Goal: Task Accomplishment & Management: Complete application form

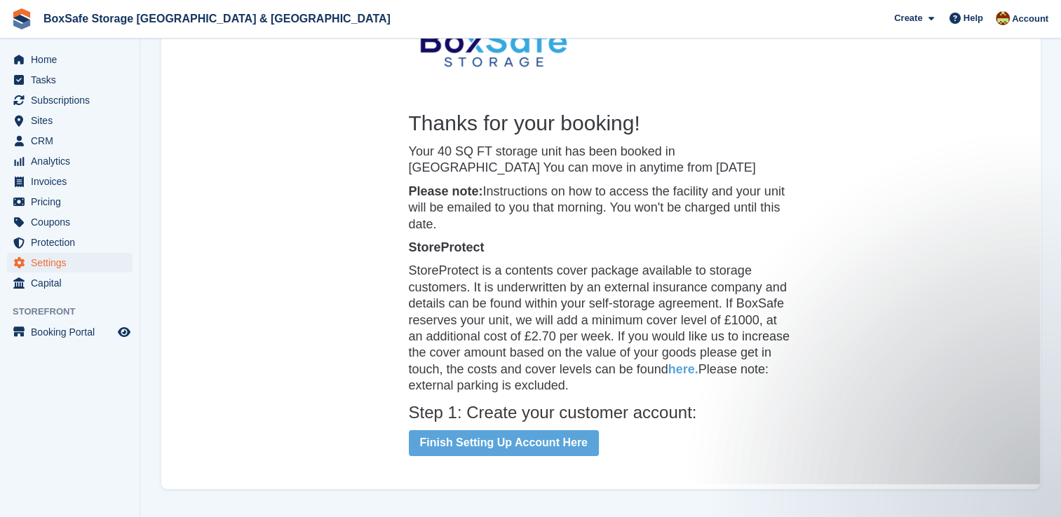
click at [300, 188] on center "Thanks for your booking! Your 40 SQ FT storage unit has been booked in Christch…" at bounding box center [600, 415] width 879 height 982
click at [62, 57] on span "Home" at bounding box center [73, 60] width 84 height 20
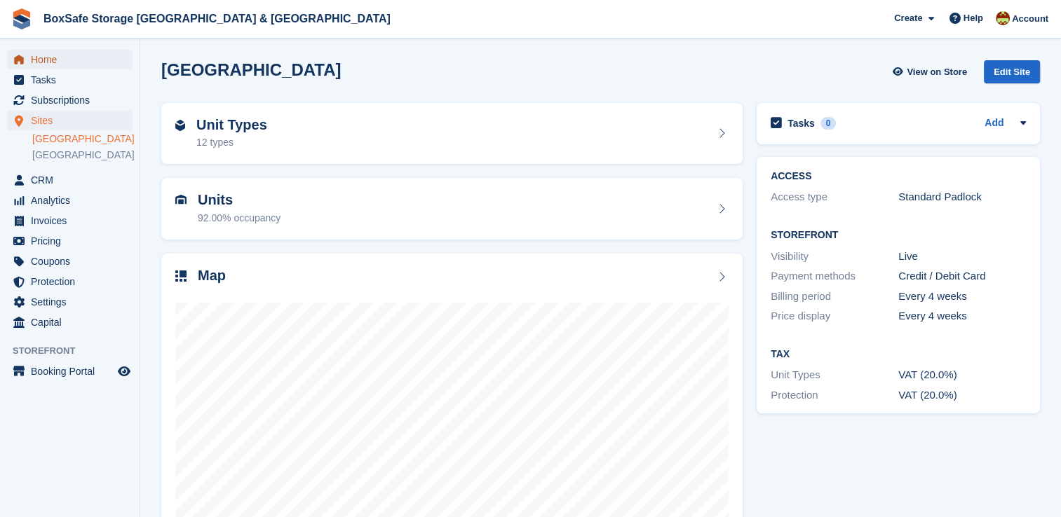
click at [53, 65] on span "Home" at bounding box center [73, 60] width 84 height 20
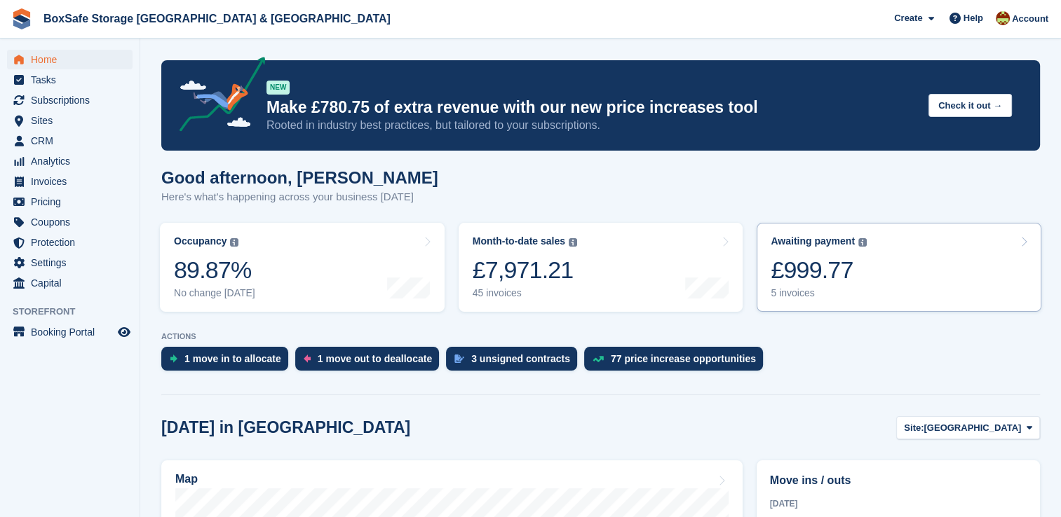
click at [886, 259] on link "Awaiting payment The total outstanding balance on all open invoices. £999.77 5 …" at bounding box center [899, 267] width 285 height 89
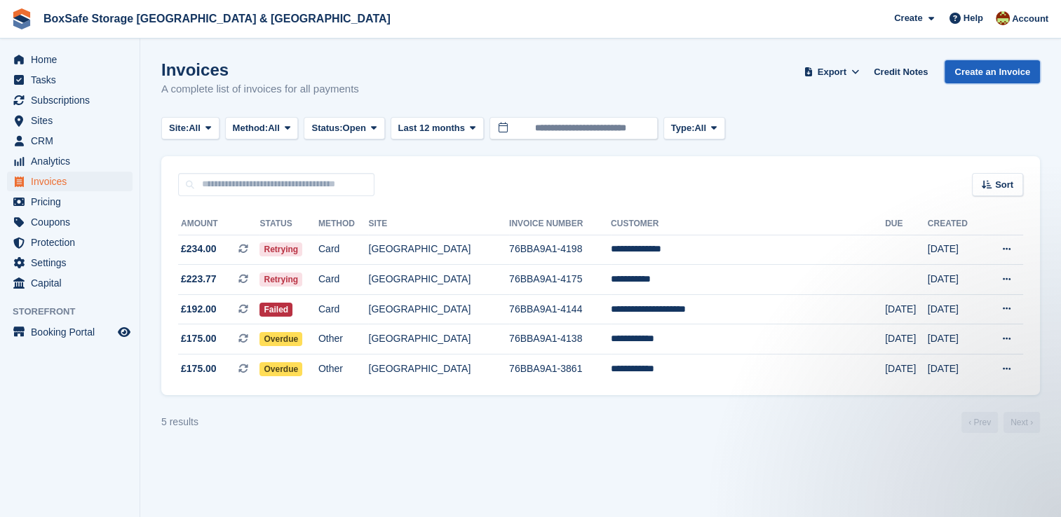
click at [998, 76] on link "Create an Invoice" at bounding box center [991, 71] width 95 height 23
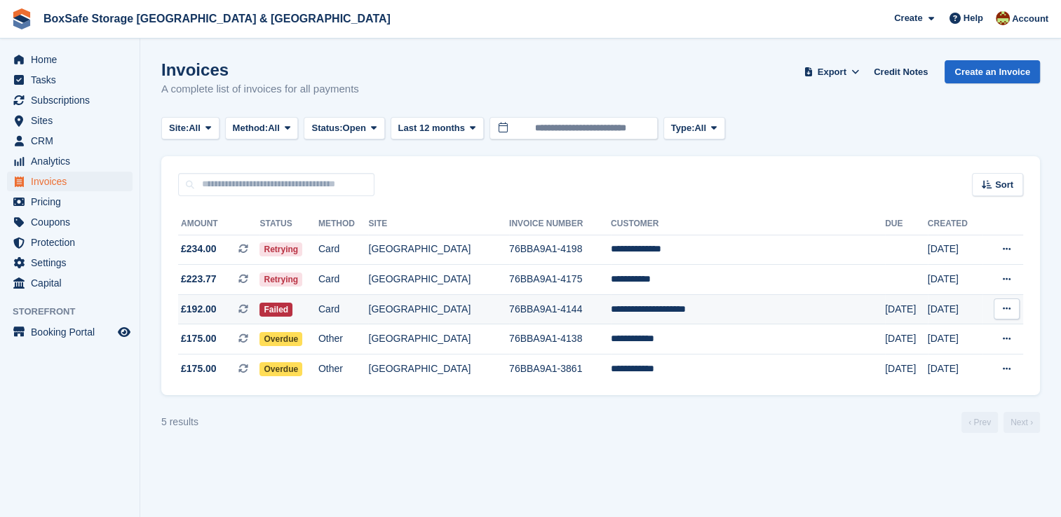
click at [509, 306] on td "[GEOGRAPHIC_DATA]" at bounding box center [438, 309] width 141 height 30
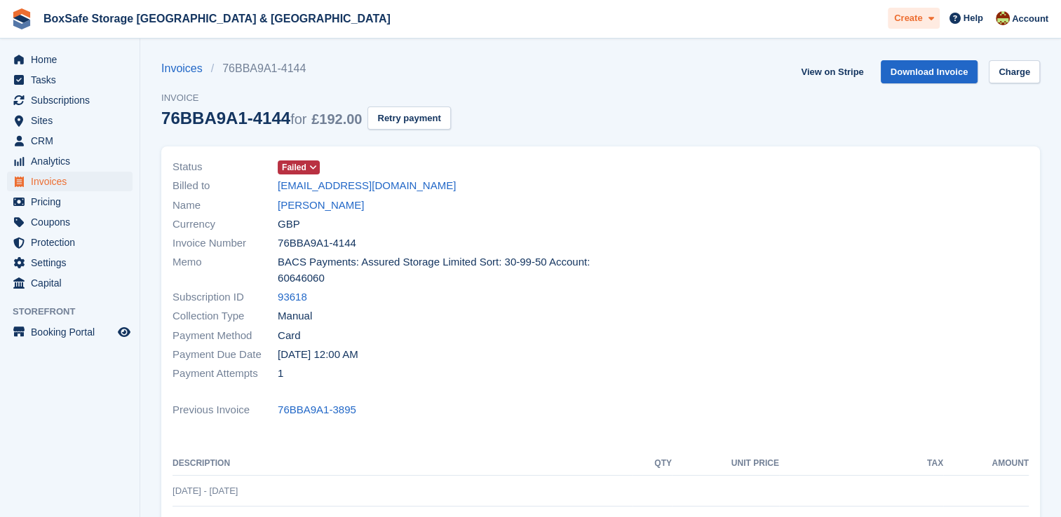
click at [920, 25] on div "Create" at bounding box center [914, 19] width 52 height 22
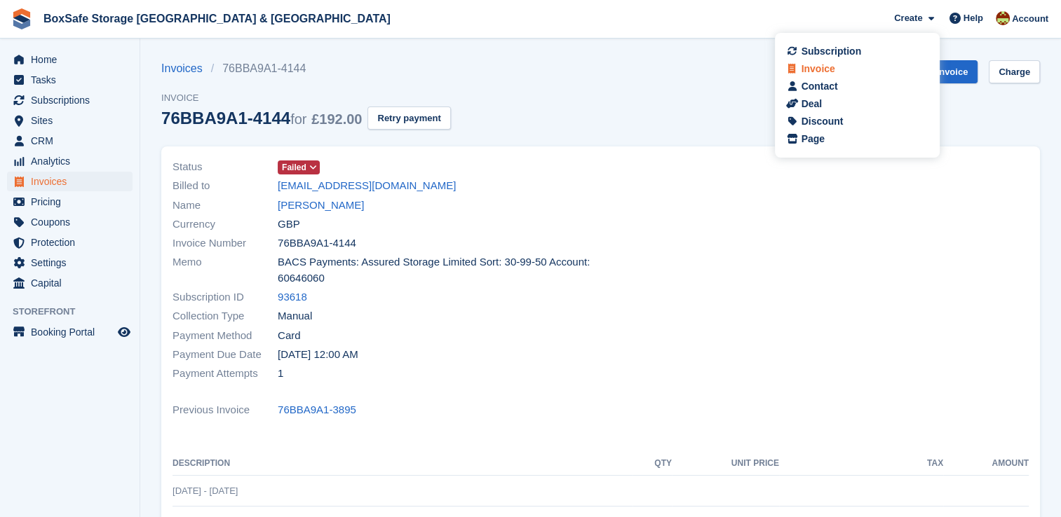
click at [831, 67] on div "Invoice" at bounding box center [818, 69] width 34 height 15
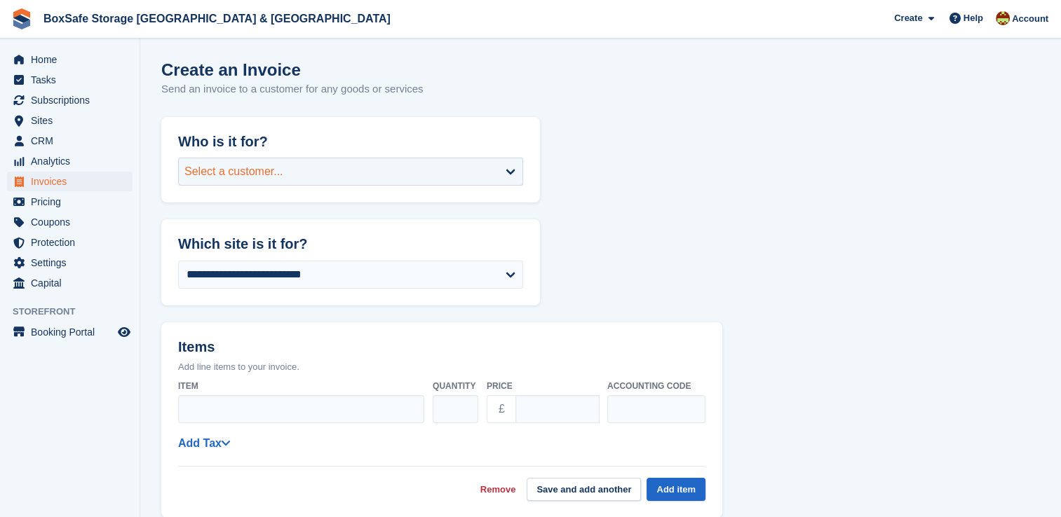
click at [258, 178] on div "Select a customer..." at bounding box center [233, 171] width 99 height 17
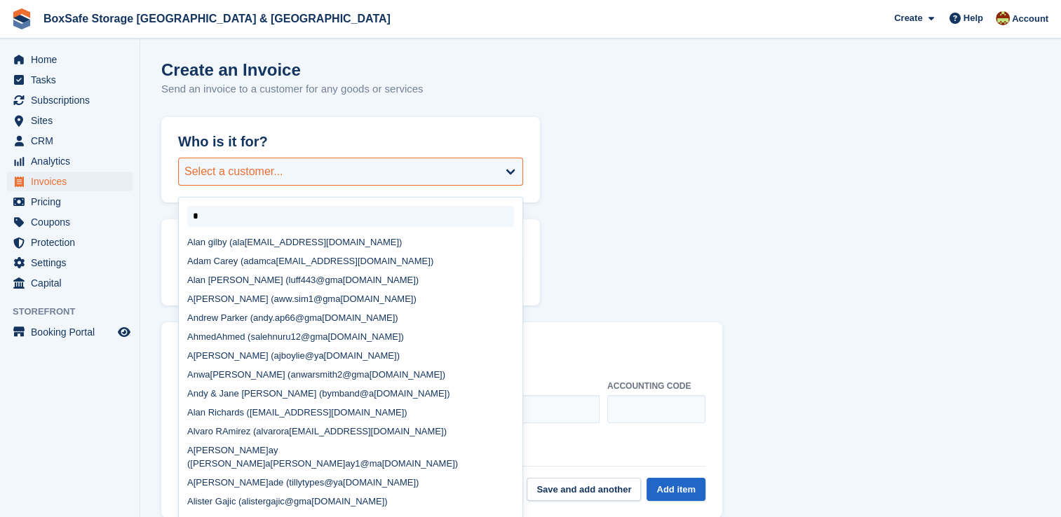
type input "**"
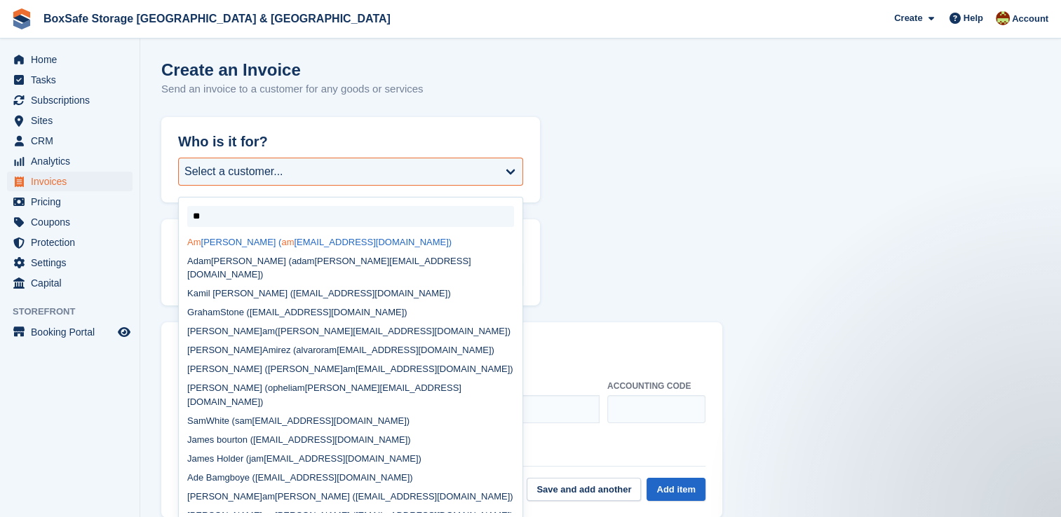
click at [262, 245] on div "Am ani Thomas-Anderson ( am anithomas84@yahoo.com)" at bounding box center [351, 242] width 344 height 19
select select "******"
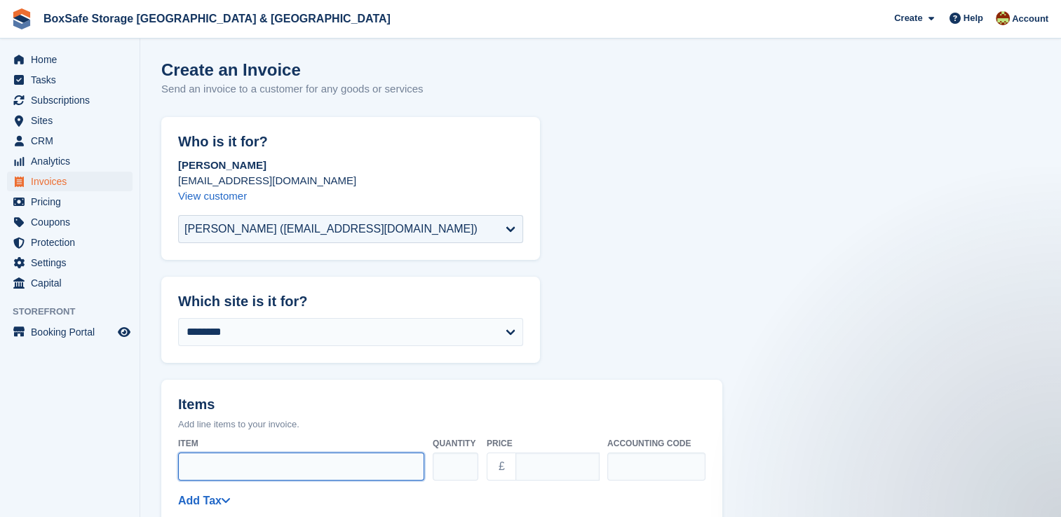
click at [351, 459] on input "Item" at bounding box center [301, 467] width 246 height 28
type input "**********"
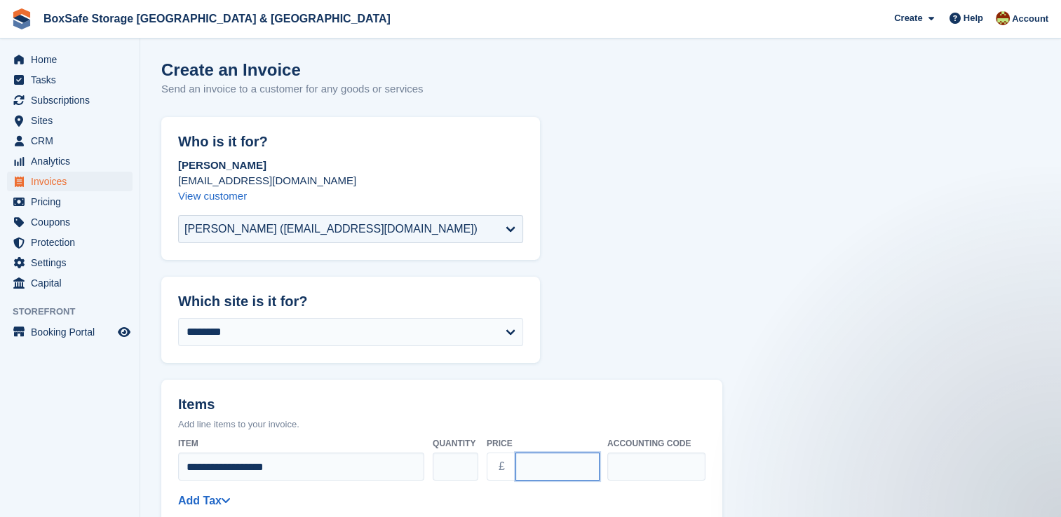
click at [558, 478] on input "****" at bounding box center [557, 467] width 84 height 28
drag, startPoint x: 562, startPoint y: 467, endPoint x: 496, endPoint y: 469, distance: 65.2
click at [496, 469] on div "£ ****" at bounding box center [543, 467] width 112 height 28
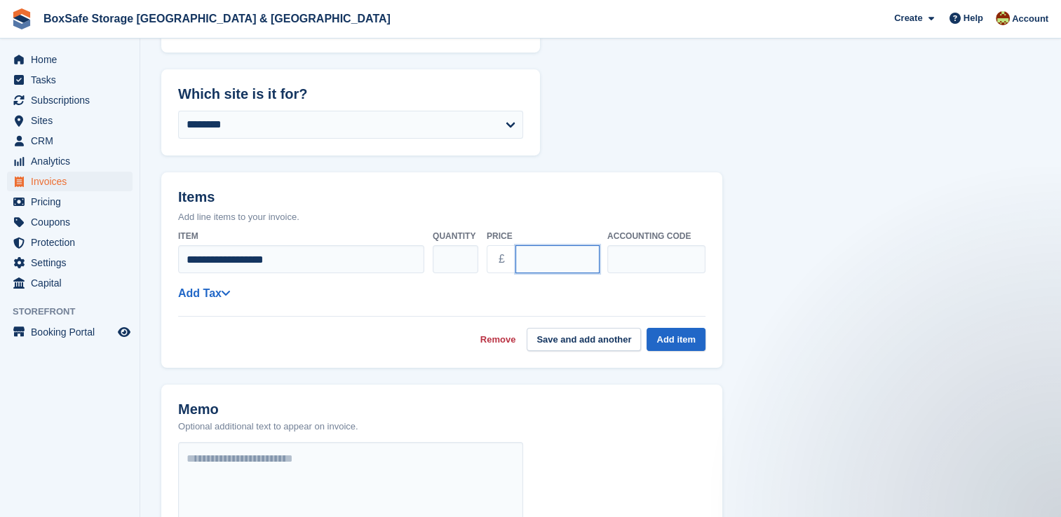
scroll to position [210, 0]
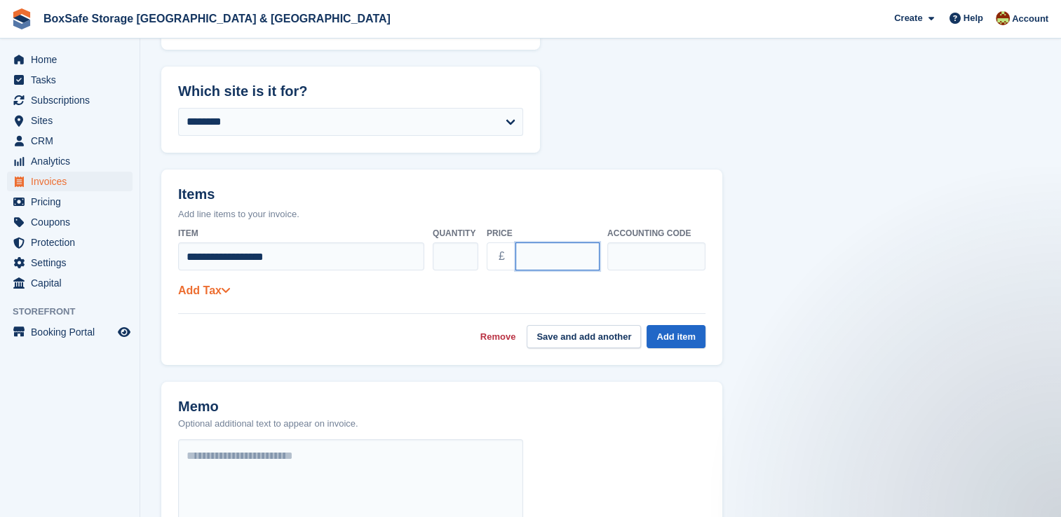
type input "******"
click at [199, 285] on link "Add Tax" at bounding box center [204, 291] width 52 height 12
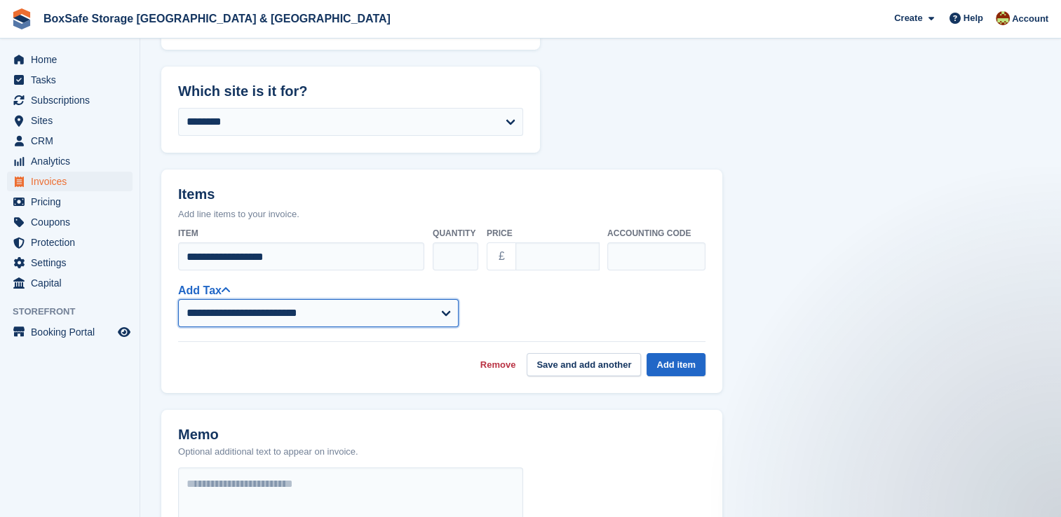
click at [269, 320] on select "**********" at bounding box center [318, 313] width 280 height 28
select select "****"
click at [178, 299] on select "**********" at bounding box center [318, 313] width 280 height 28
click at [682, 366] on button "Add item" at bounding box center [675, 364] width 59 height 23
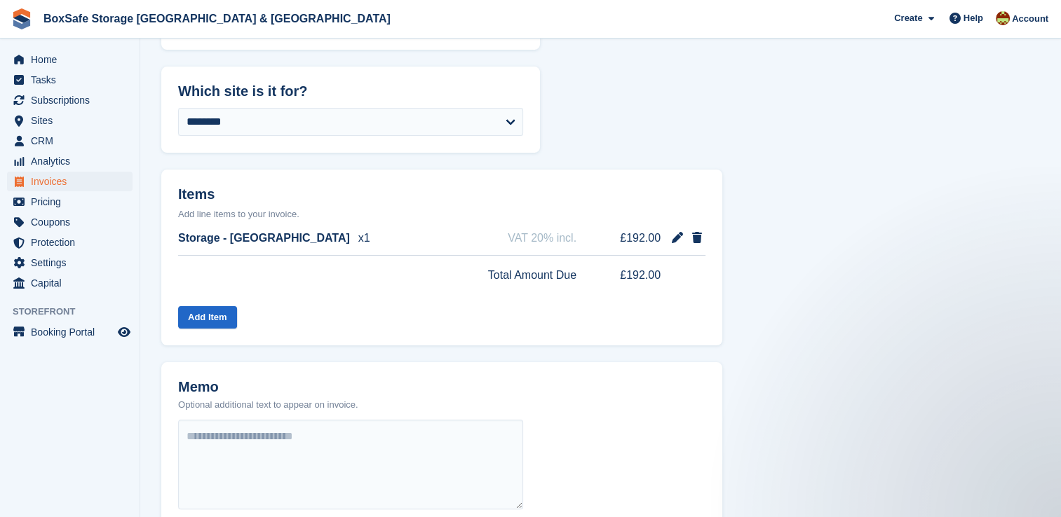
scroll to position [524, 0]
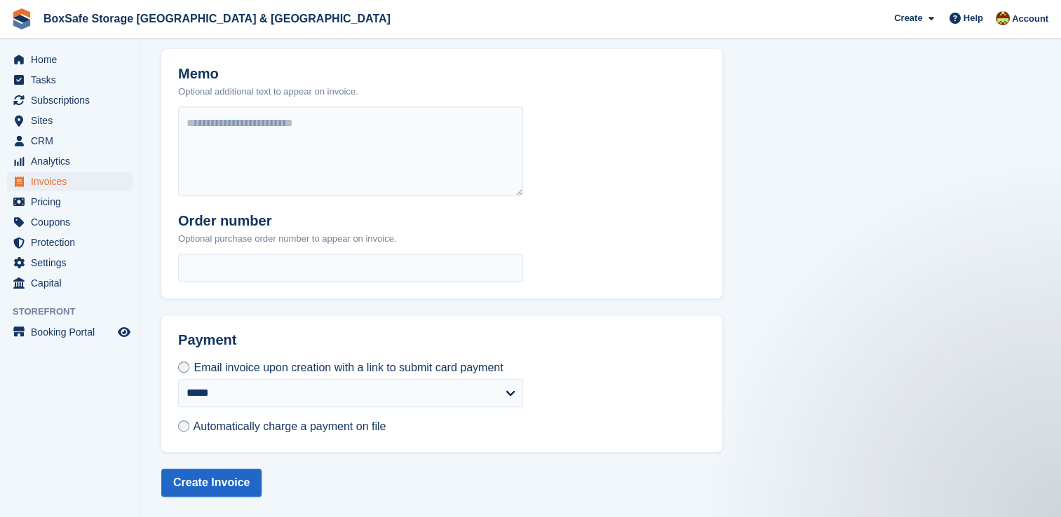
click at [222, 428] on span "Automatically charge a payment on file" at bounding box center [290, 427] width 193 height 12
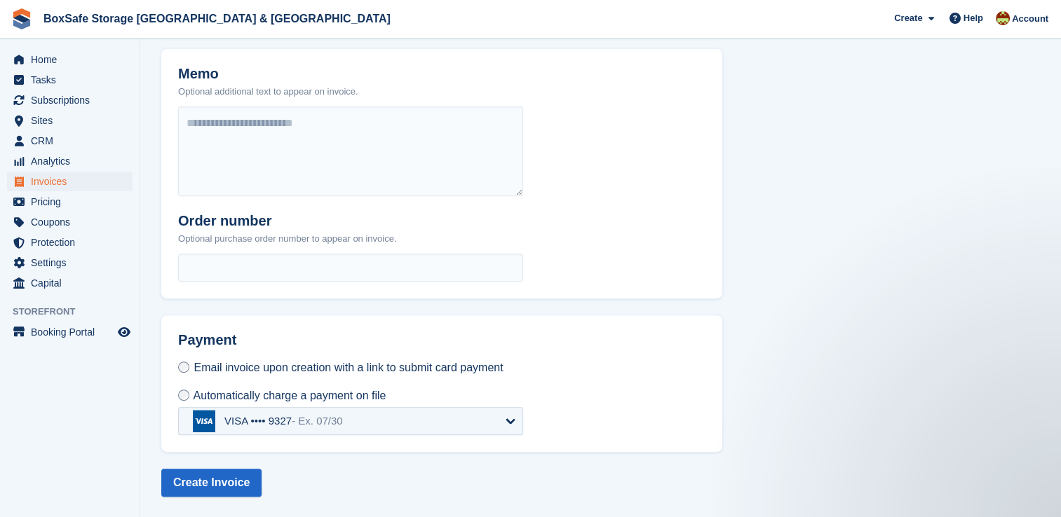
click at [349, 410] on div "VISA •••• 9327 - Ex. 07/30" at bounding box center [267, 421] width 167 height 22
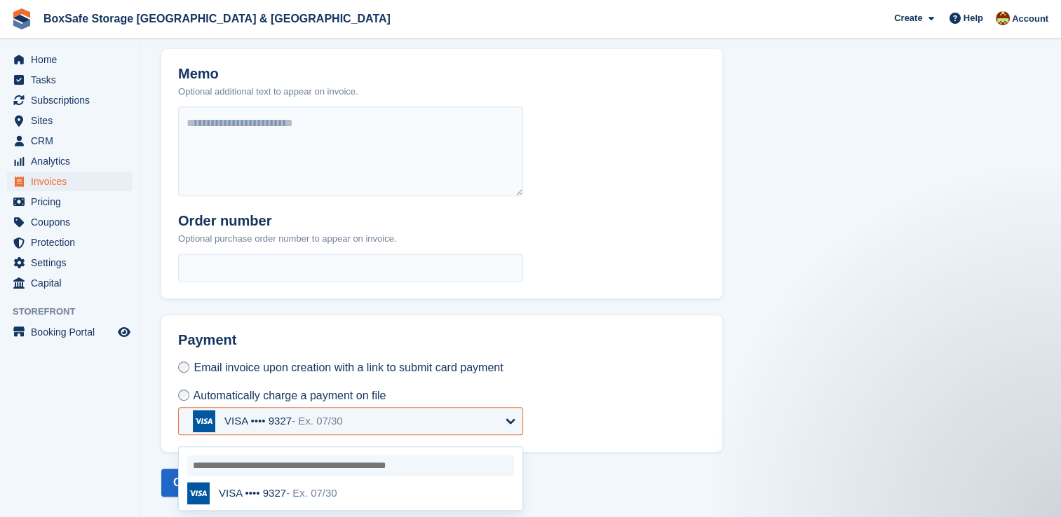
click at [325, 491] on span "- Ex. 07/30" at bounding box center [311, 493] width 51 height 12
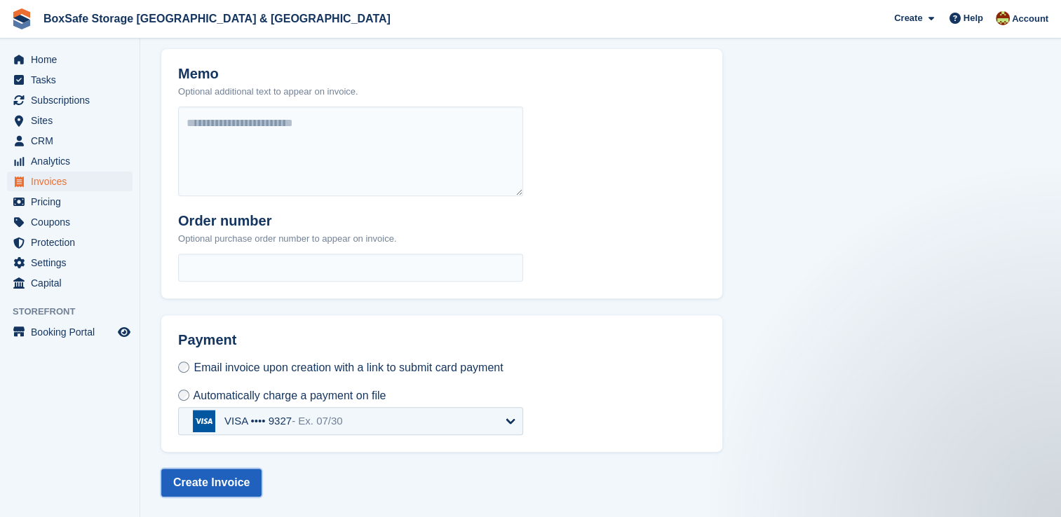
click at [217, 481] on button "Create Invoice" at bounding box center [211, 483] width 100 height 28
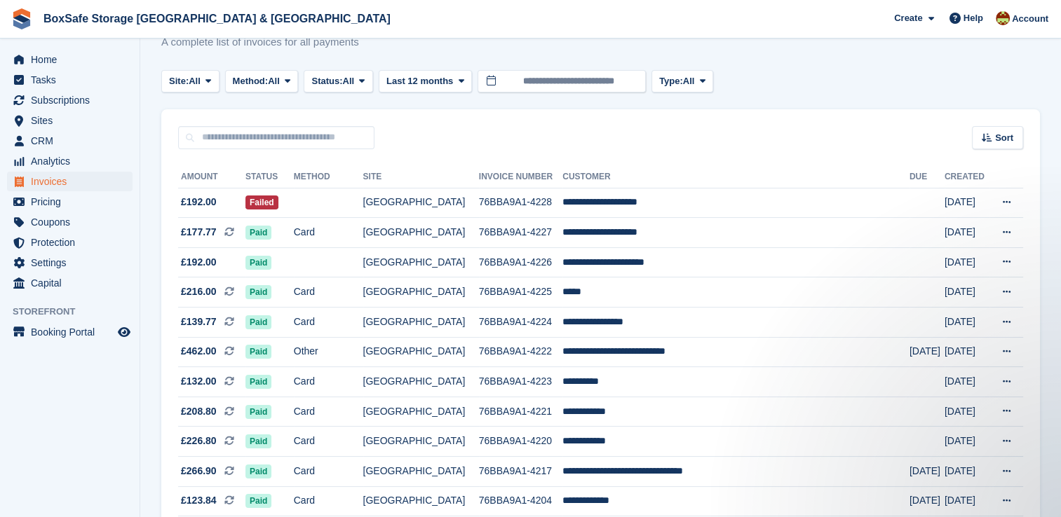
scroll to position [39, 0]
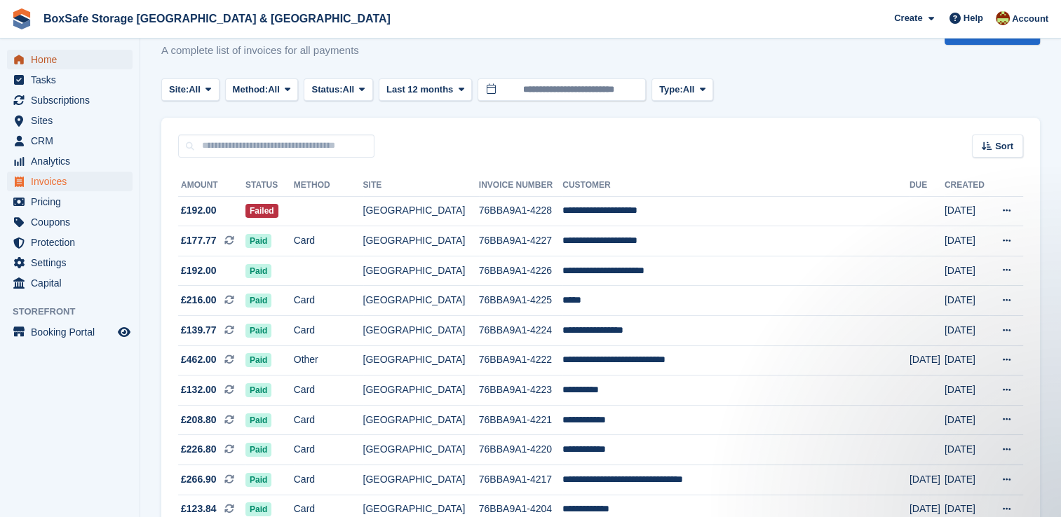
click at [60, 65] on span "Home" at bounding box center [73, 60] width 84 height 20
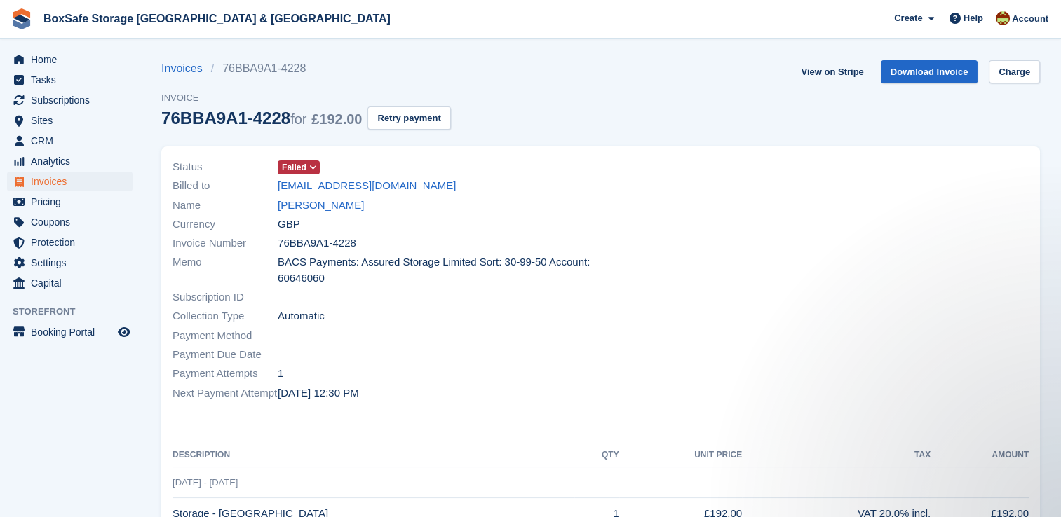
click at [300, 165] on span "Failed" at bounding box center [294, 167] width 25 height 13
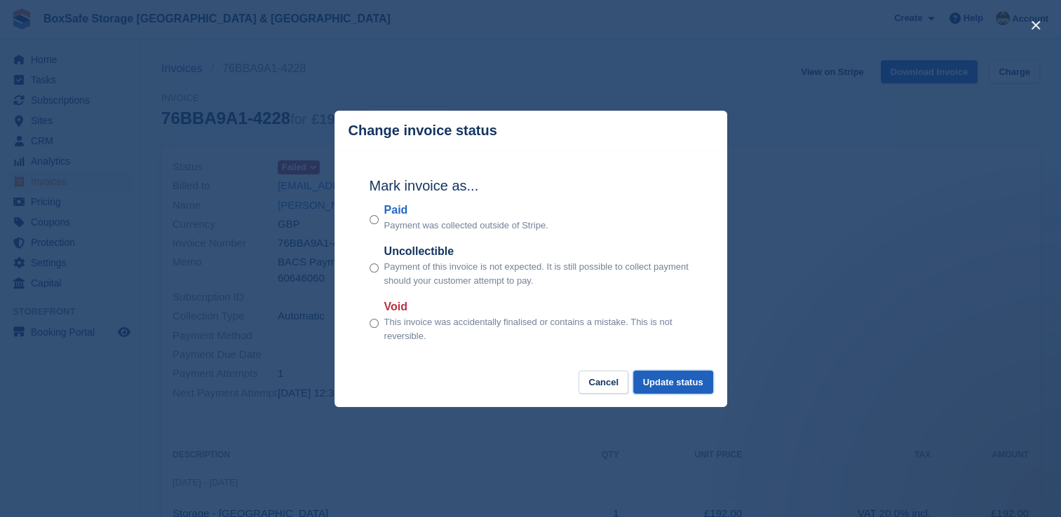
click at [689, 385] on button "Update status" at bounding box center [673, 382] width 80 height 23
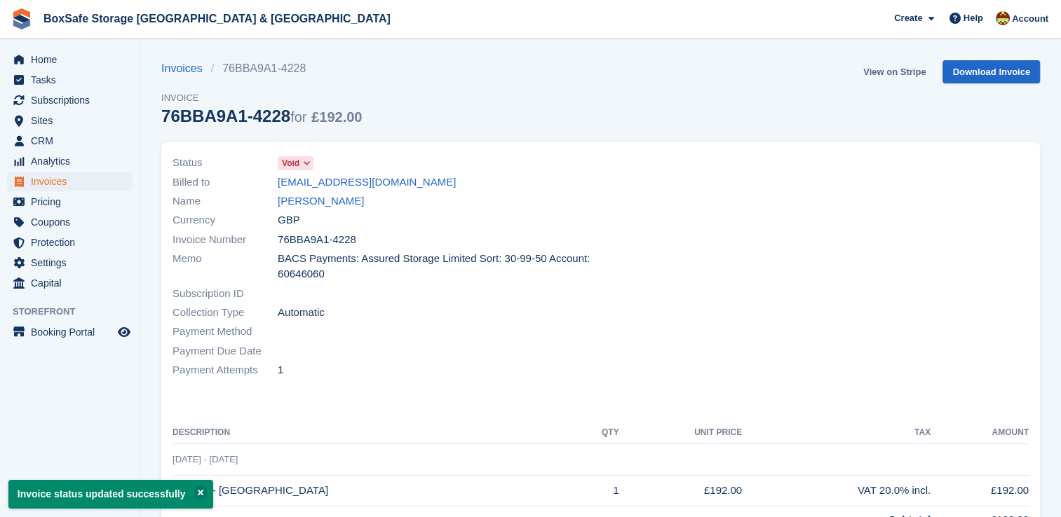
click at [883, 77] on link "View on Stripe" at bounding box center [895, 71] width 74 height 23
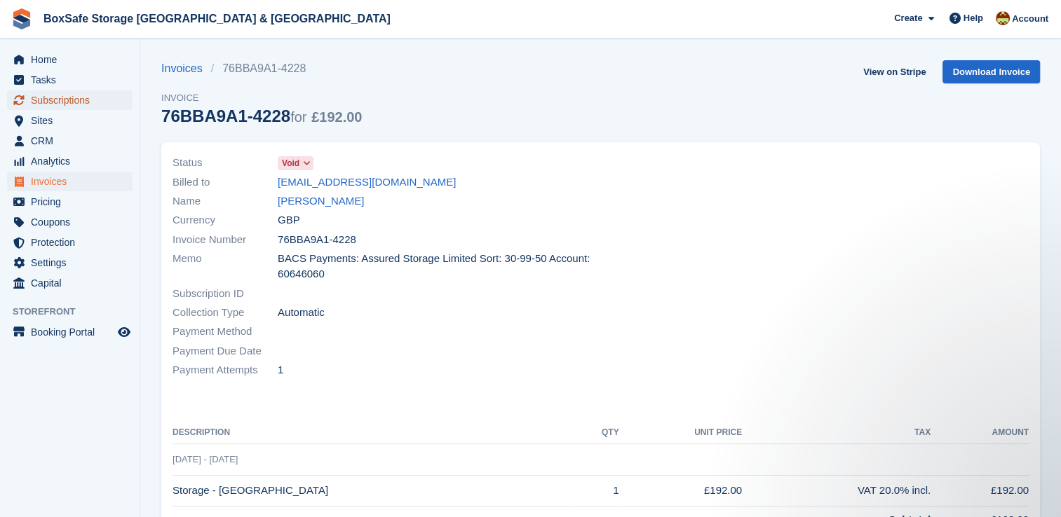
click at [67, 100] on span "Subscriptions" at bounding box center [73, 100] width 84 height 20
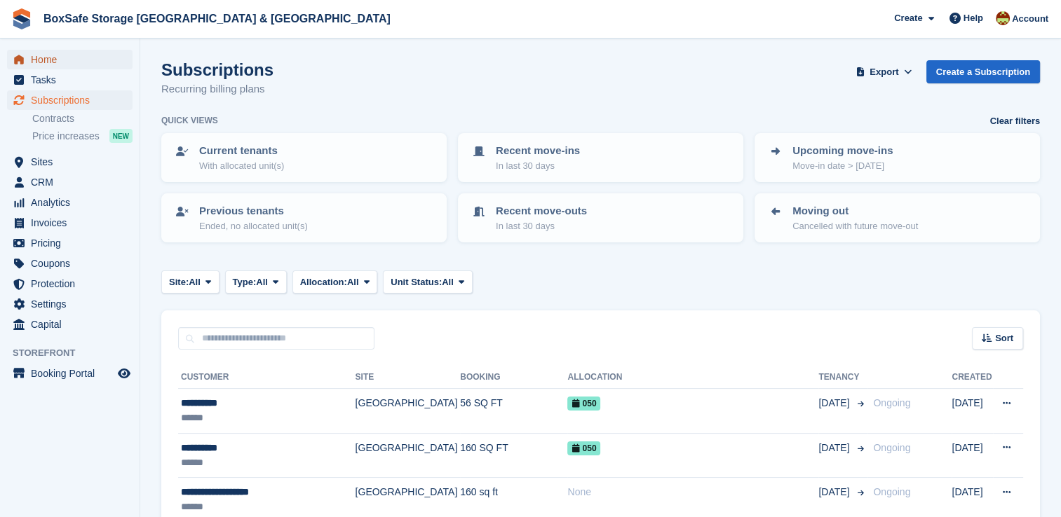
click at [86, 68] on span "Home" at bounding box center [73, 60] width 84 height 20
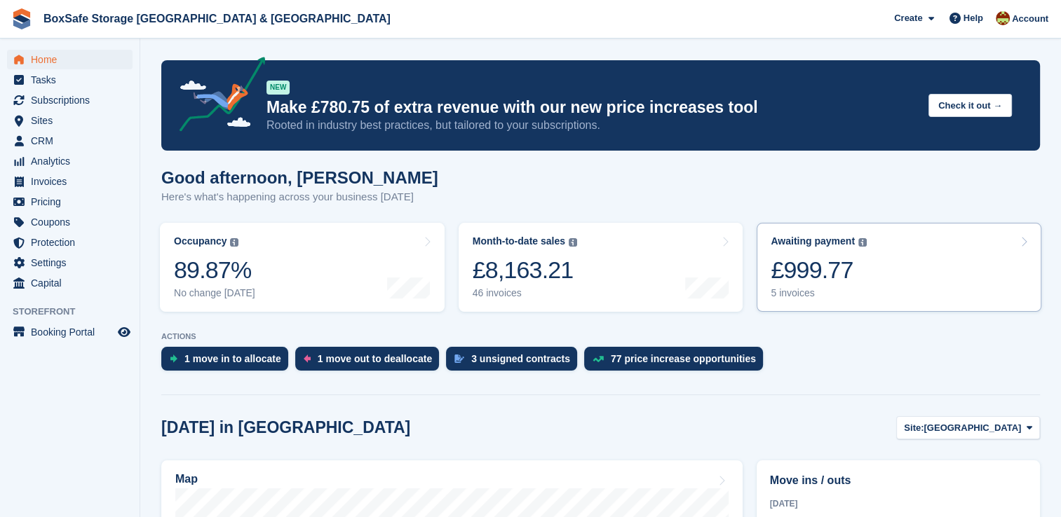
click at [899, 287] on link "Awaiting payment The total outstanding balance on all open invoices. £999.77 5 …" at bounding box center [899, 267] width 285 height 89
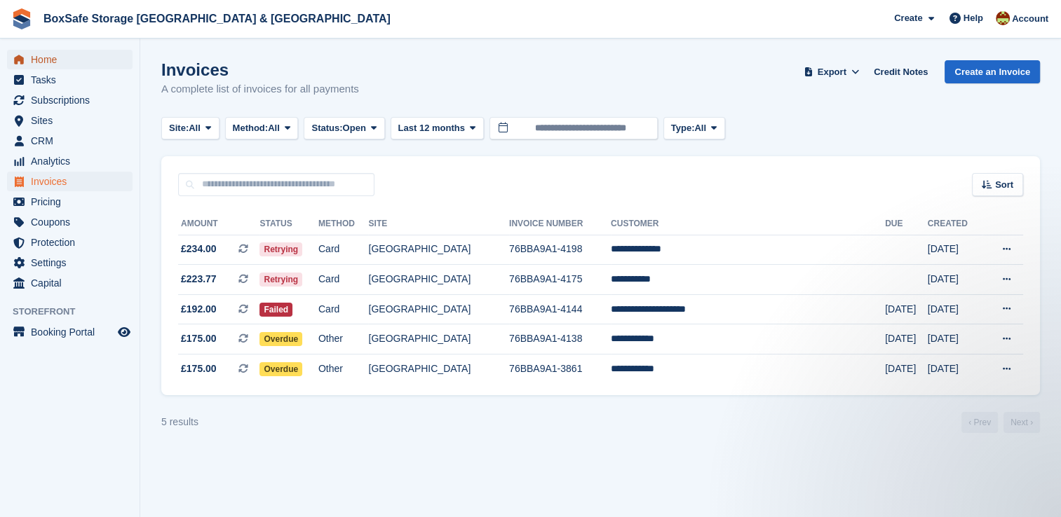
click at [82, 58] on span "Home" at bounding box center [73, 60] width 84 height 20
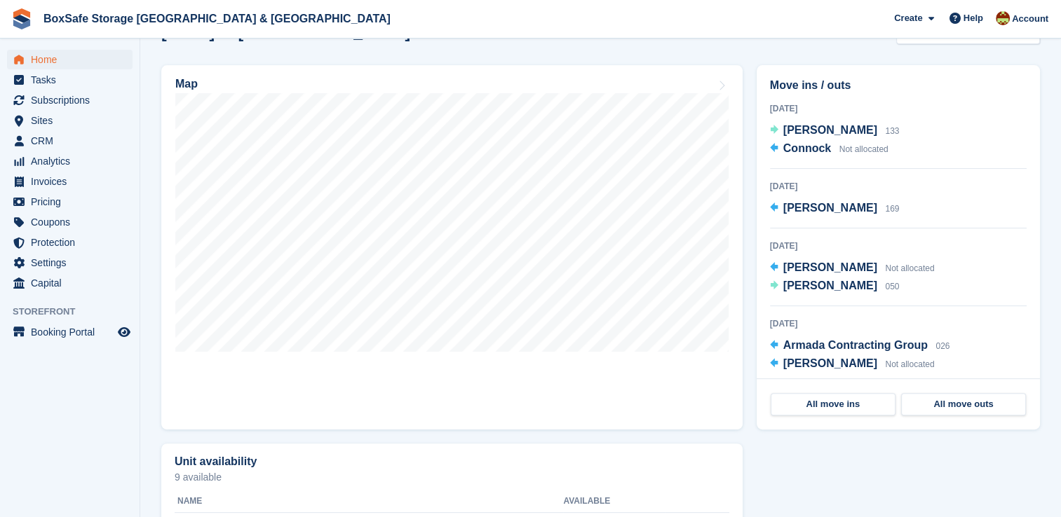
scroll to position [348, 0]
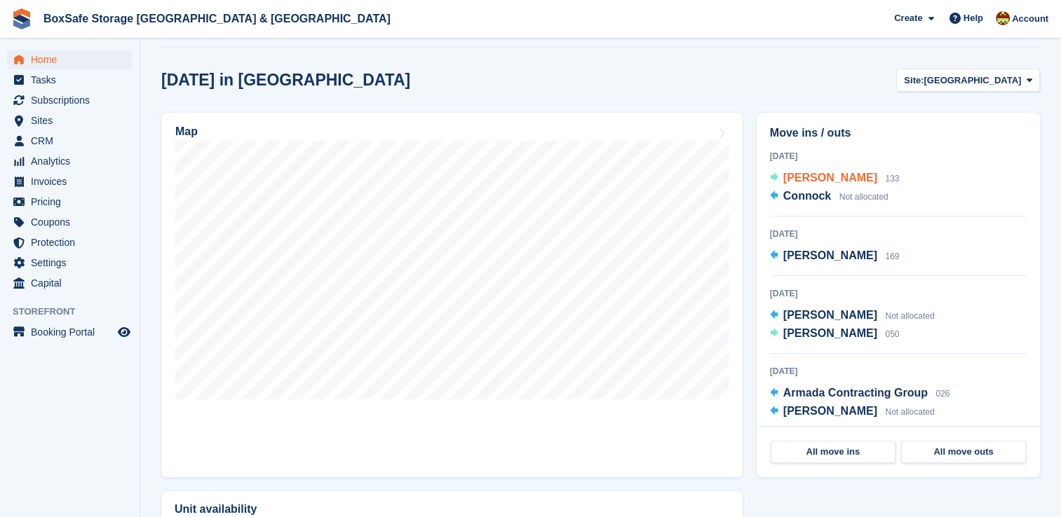
click at [813, 184] on span "[PERSON_NAME]" at bounding box center [830, 178] width 94 height 12
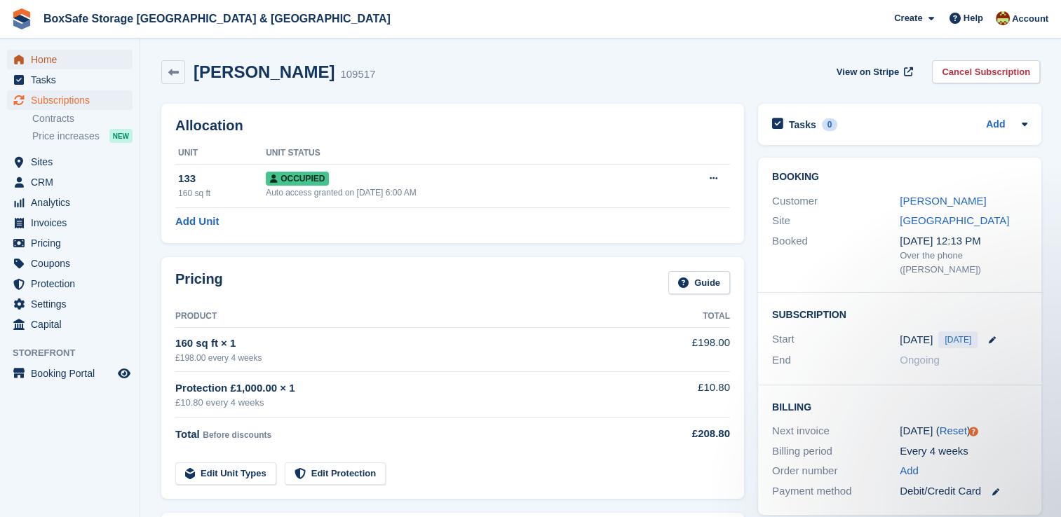
click at [50, 57] on span "Home" at bounding box center [73, 60] width 84 height 20
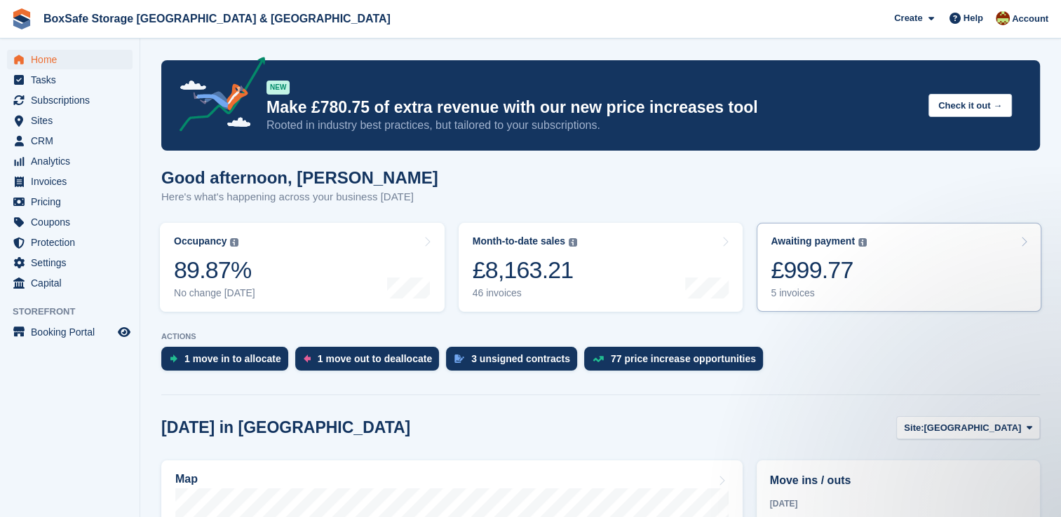
click at [835, 265] on div "£999.77" at bounding box center [819, 270] width 96 height 29
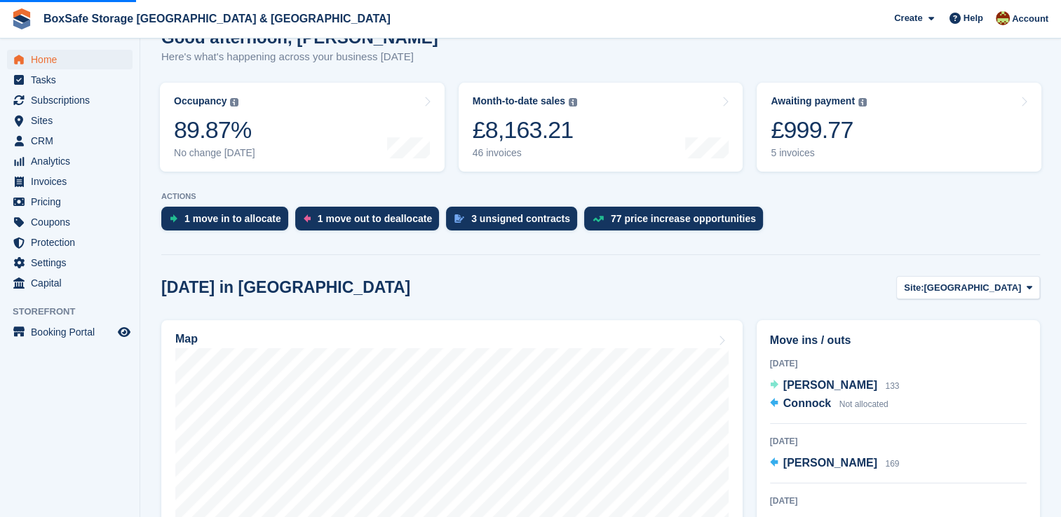
scroll to position [147, 0]
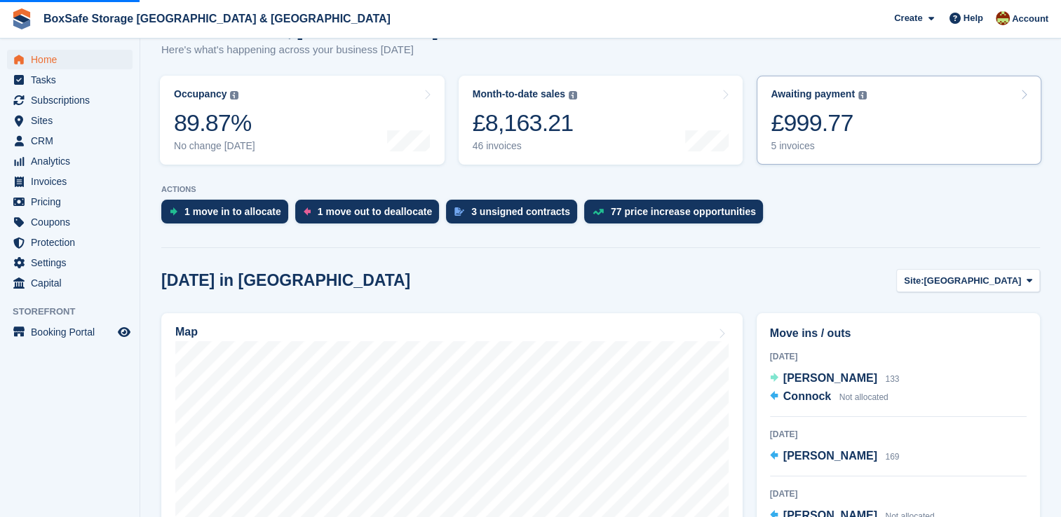
click at [891, 80] on link "Awaiting payment The total outstanding balance on all open invoices. £999.77 5 …" at bounding box center [899, 120] width 285 height 89
click at [883, 112] on link "Awaiting payment The total outstanding balance on all open invoices. £999.77 5 …" at bounding box center [899, 120] width 285 height 89
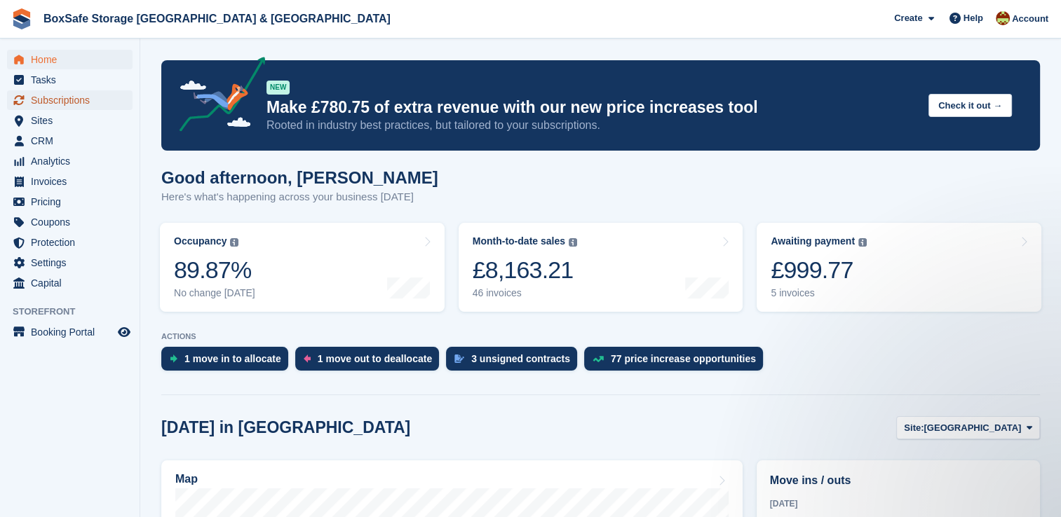
click at [90, 97] on span "Subscriptions" at bounding box center [73, 100] width 84 height 20
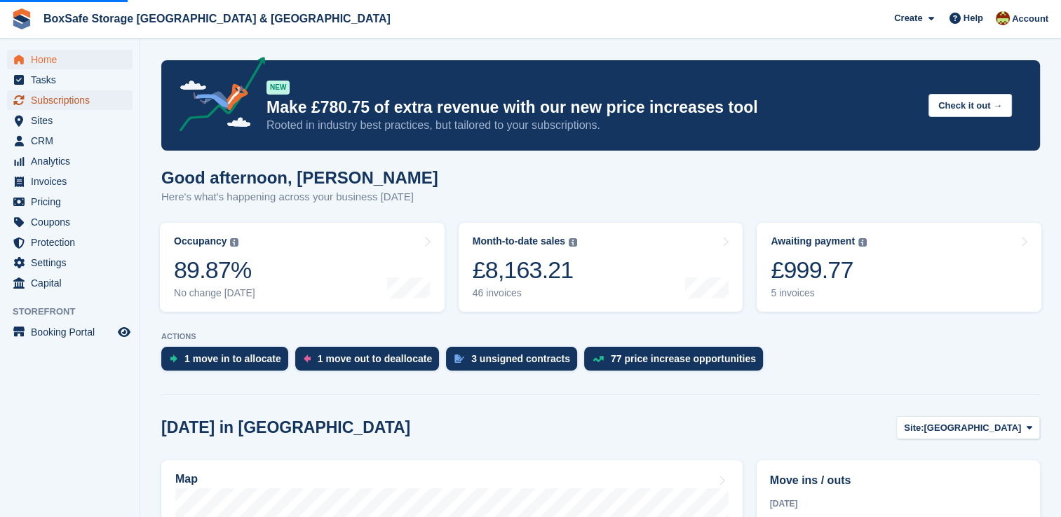
click at [86, 102] on span "Subscriptions" at bounding box center [73, 100] width 84 height 20
